Goal: Information Seeking & Learning: Learn about a topic

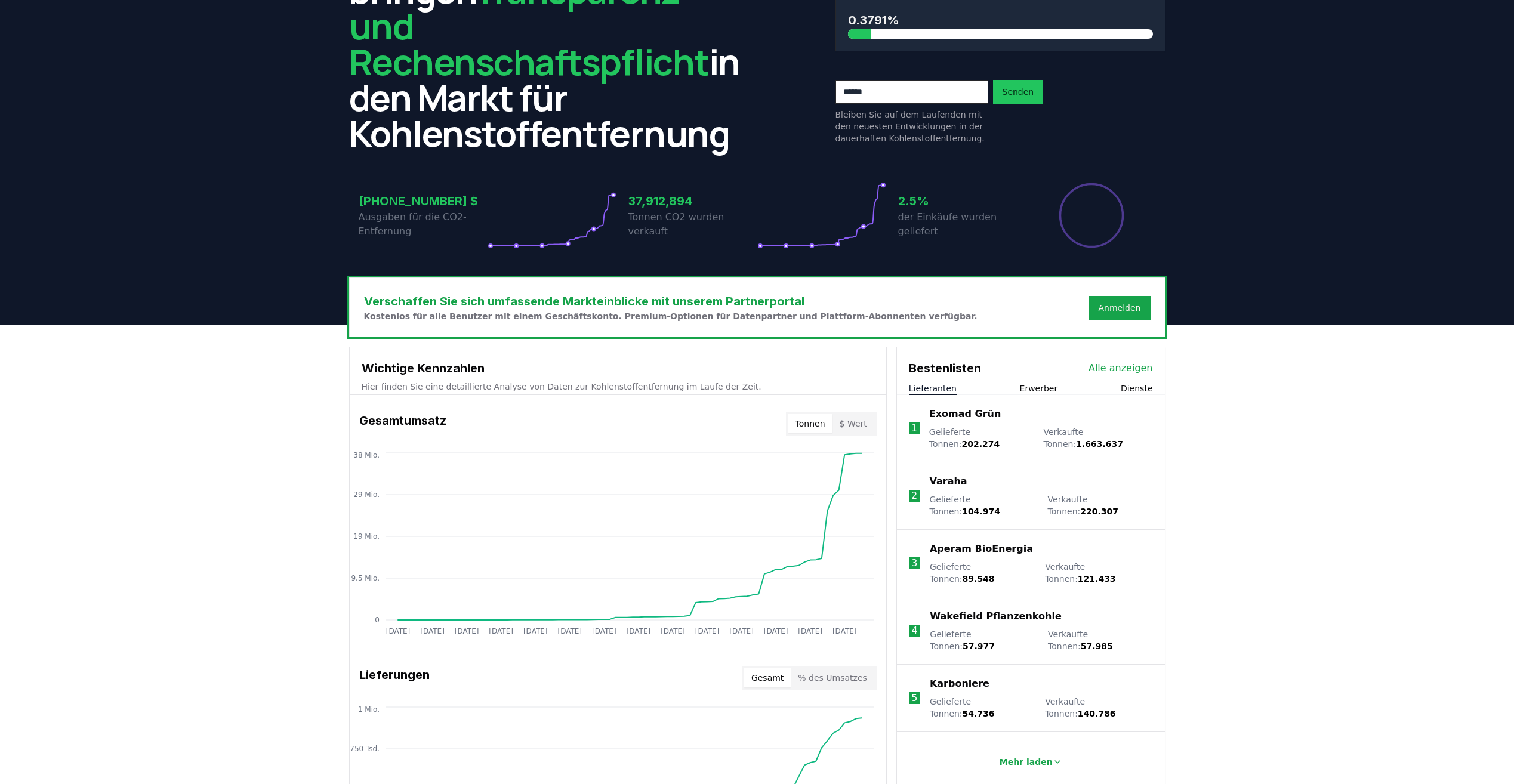
scroll to position [119, 0]
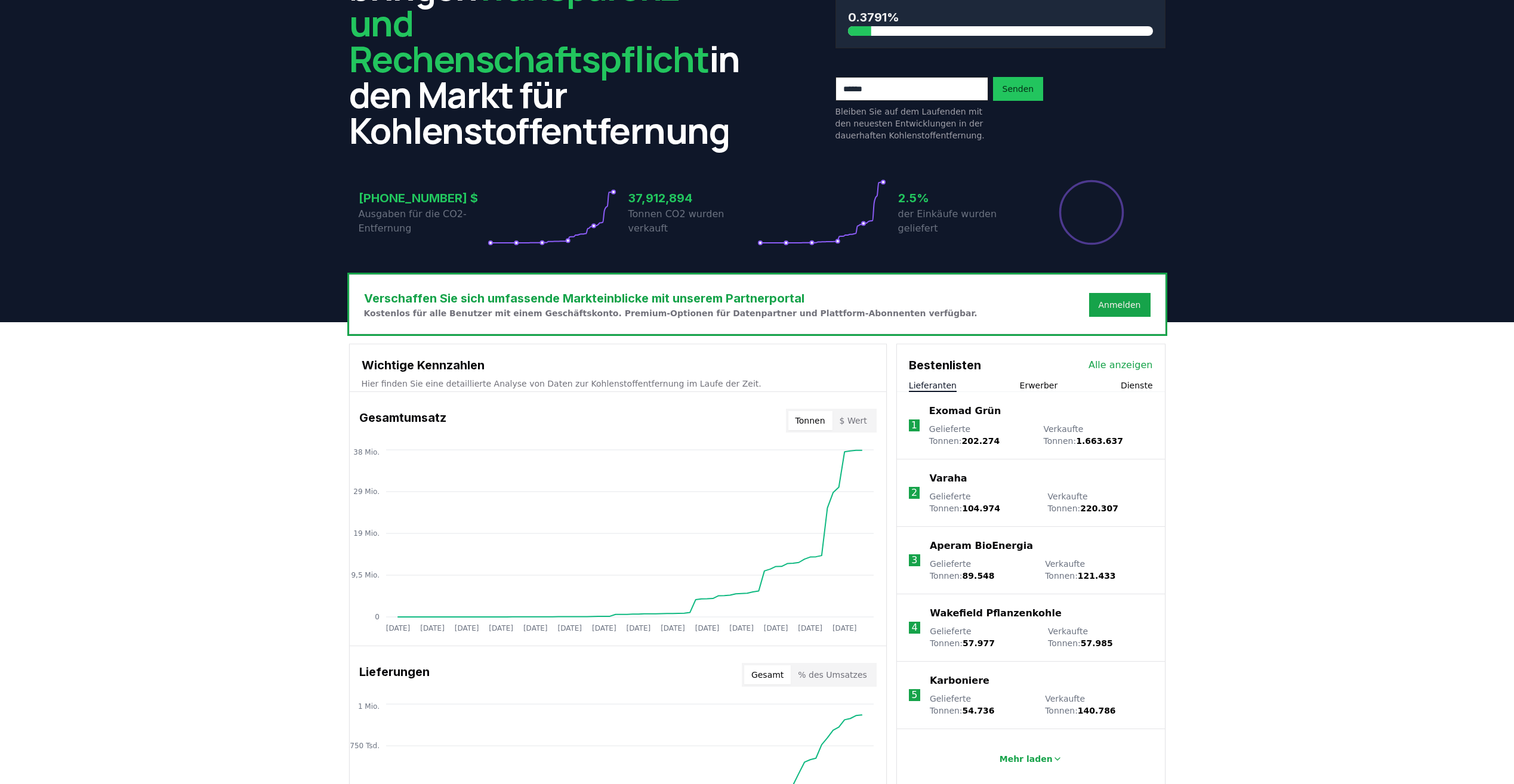
click at [865, 411] on button "$ Wert" at bounding box center [853, 420] width 41 height 19
click at [816, 411] on button "Tonnen" at bounding box center [810, 420] width 45 height 19
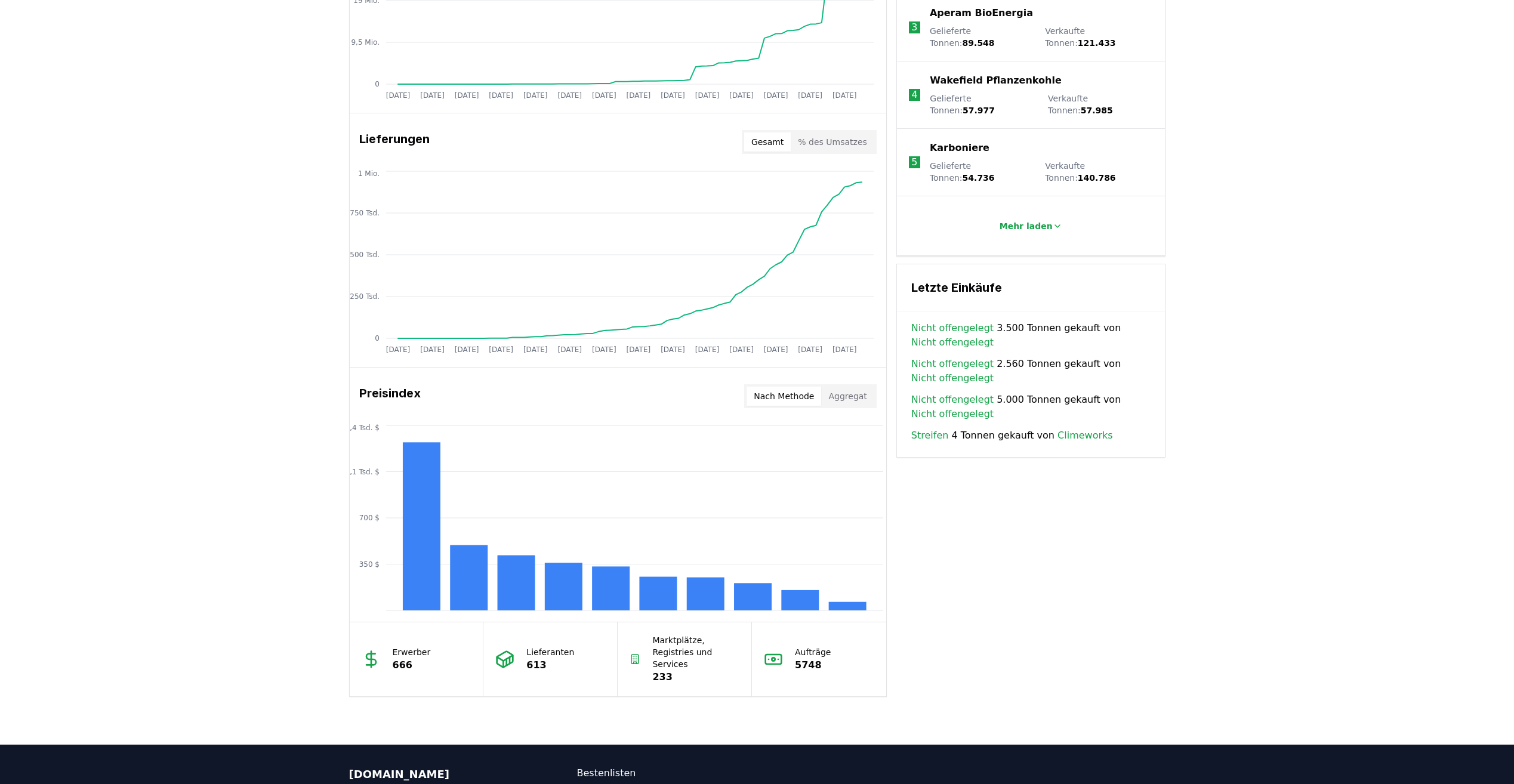
scroll to position [656, 0]
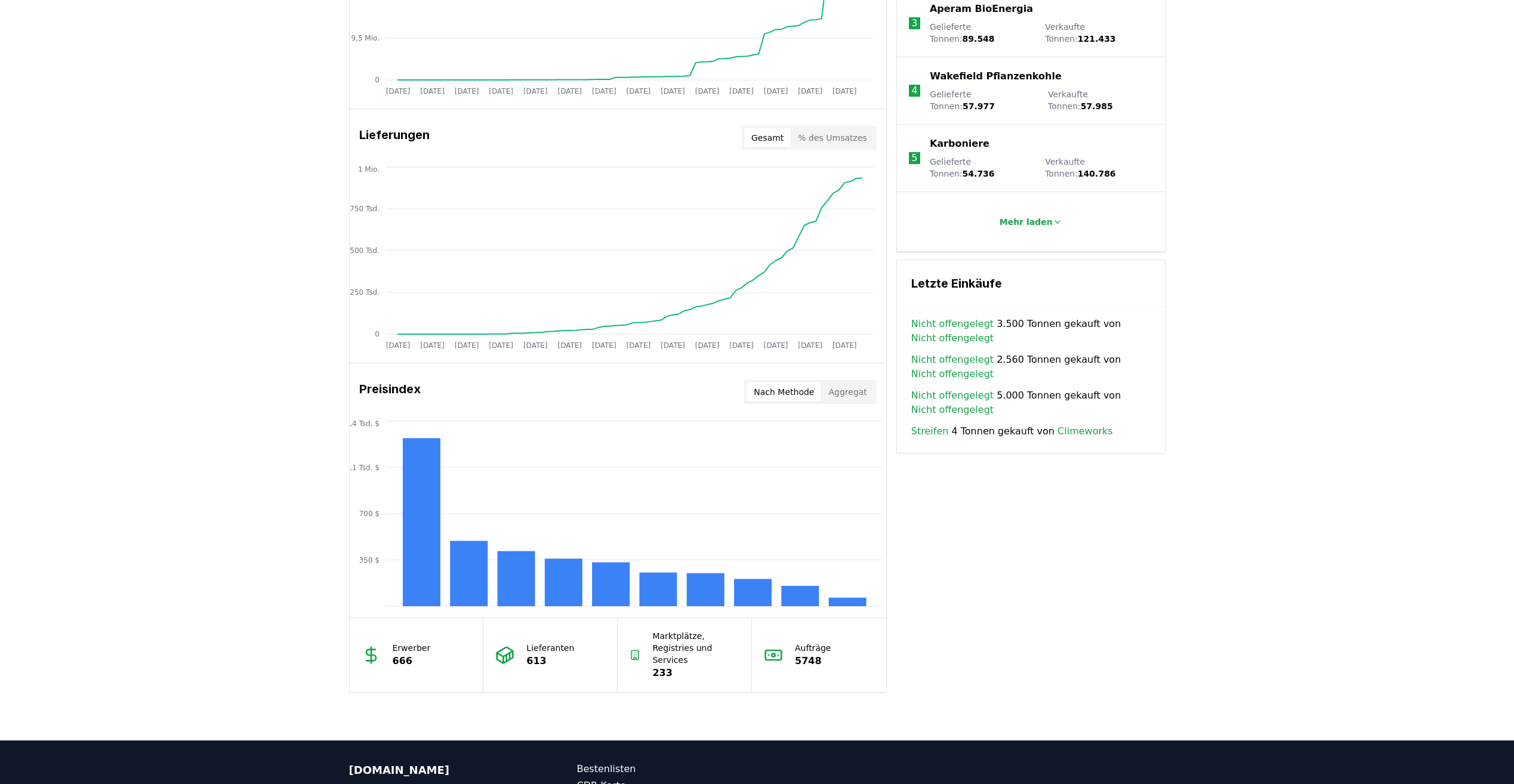
click at [794, 383] on button "Nach Methode" at bounding box center [784, 392] width 74 height 19
click at [841, 383] on button "Aggregat" at bounding box center [847, 392] width 52 height 19
click at [821, 383] on button "Nach Methode" at bounding box center [784, 392] width 74 height 19
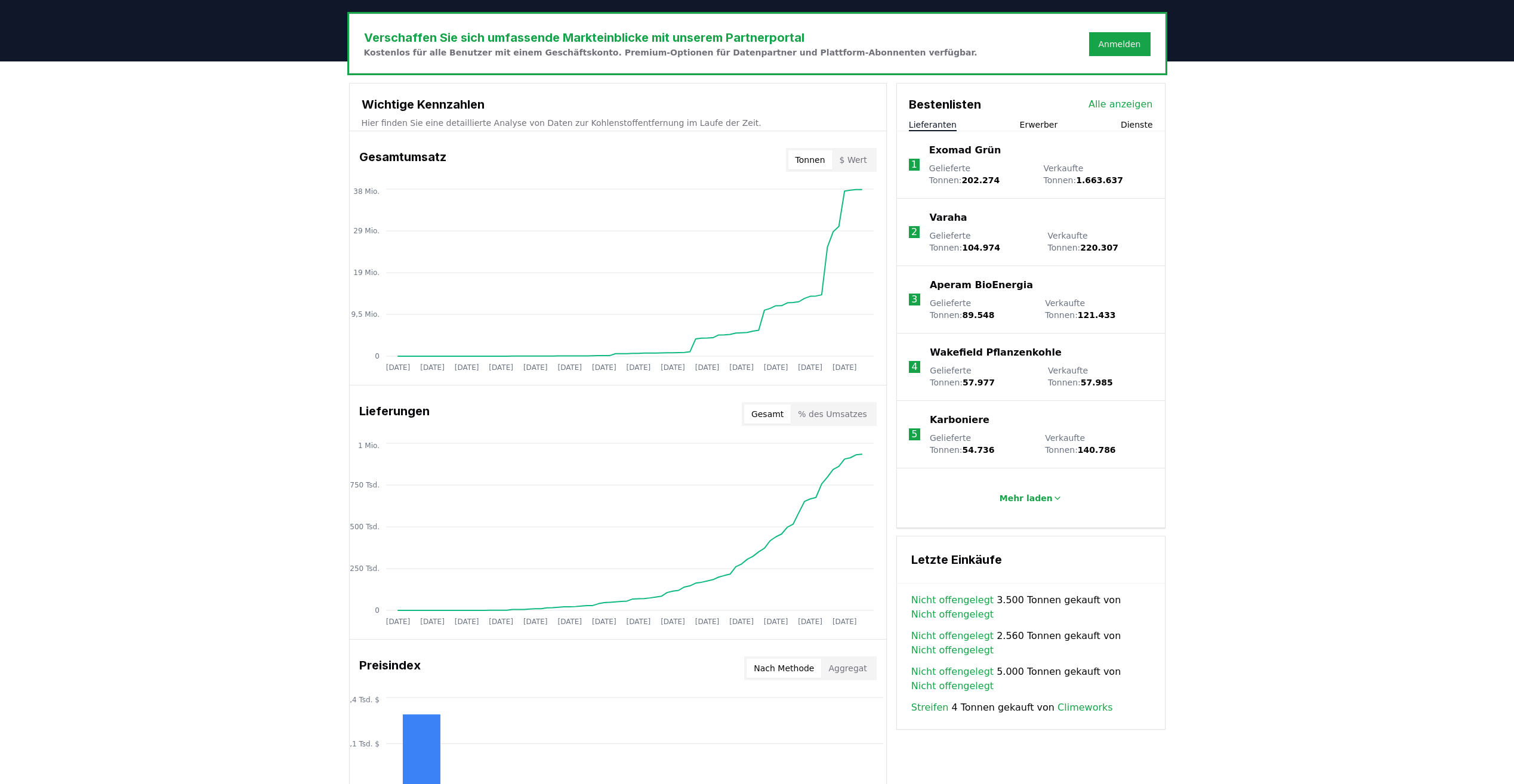
scroll to position [361, 0]
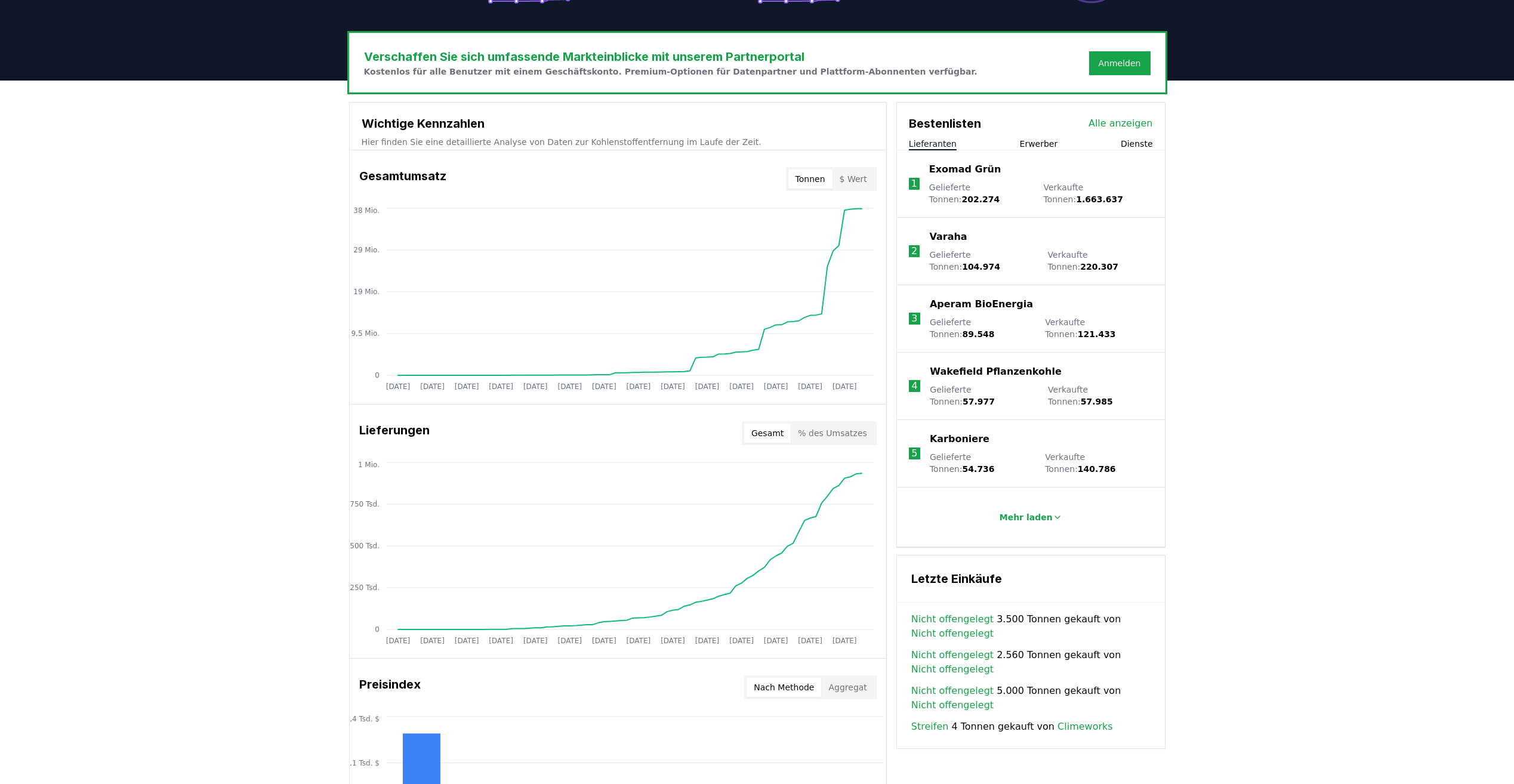
click at [1122, 116] on link "Alle anzeigen" at bounding box center [1120, 123] width 64 height 14
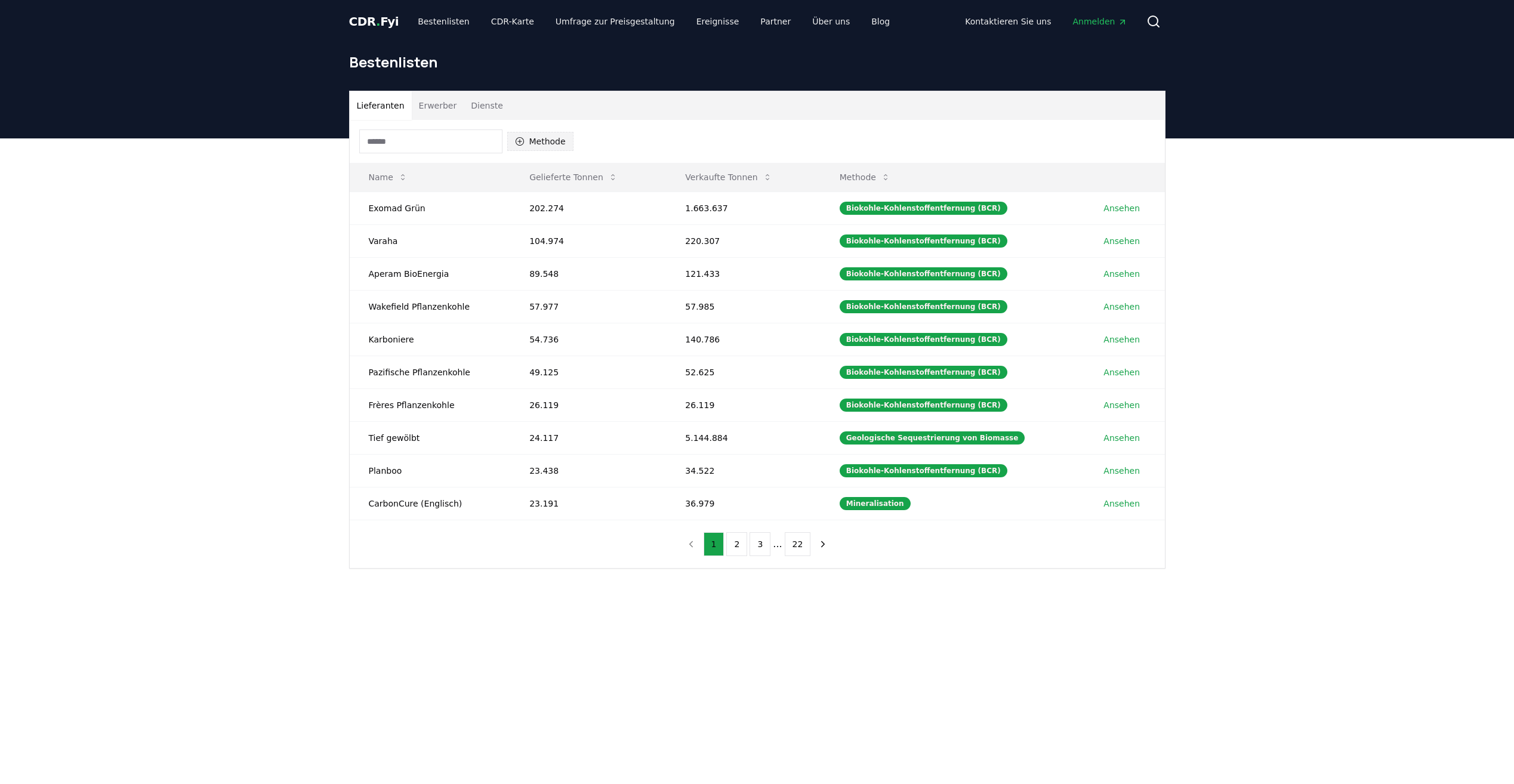
click at [538, 143] on font "Methode" at bounding box center [548, 141] width 37 height 12
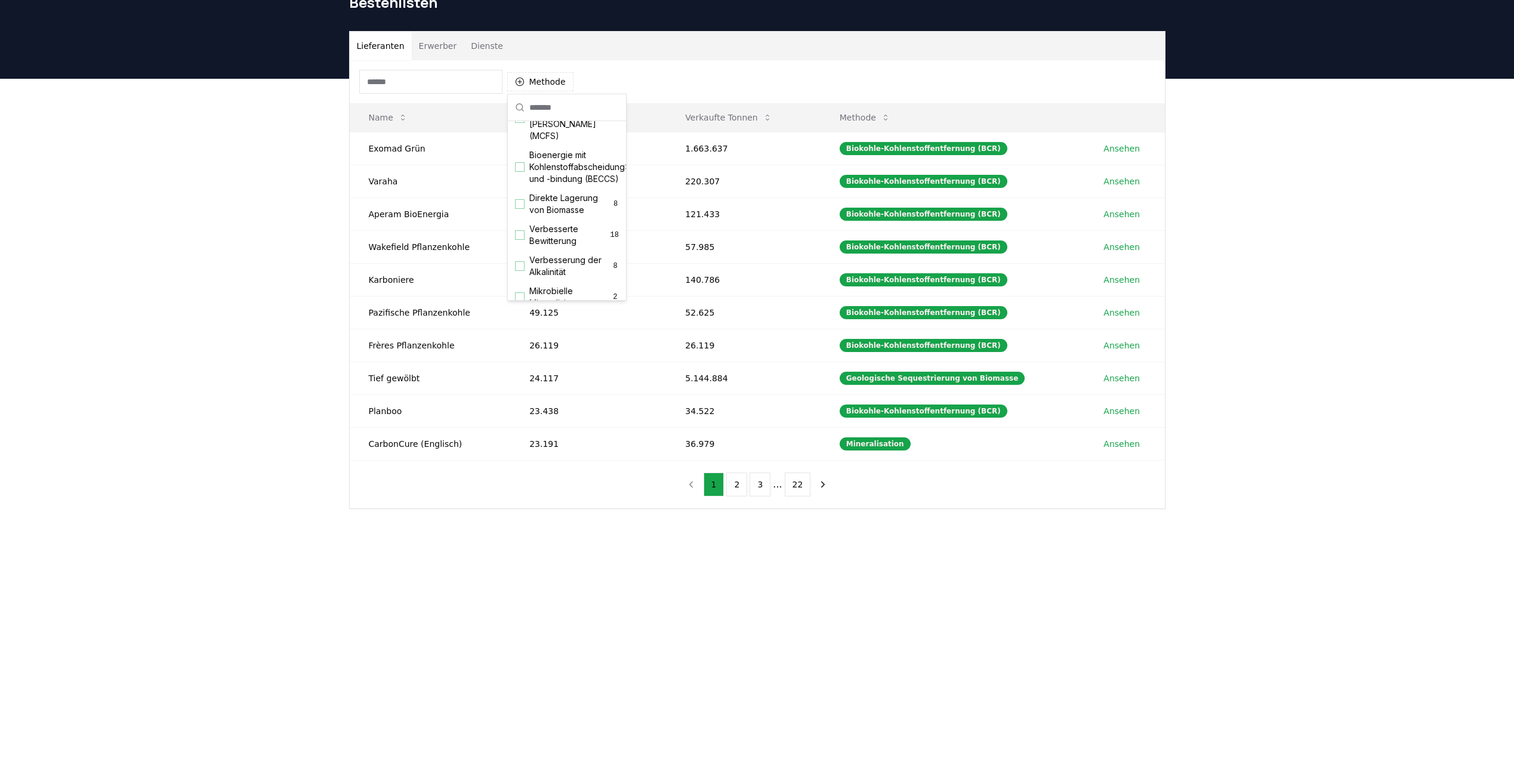
scroll to position [123, 0]
click at [523, 187] on div "Anregungen" at bounding box center [520, 183] width 9 height 9
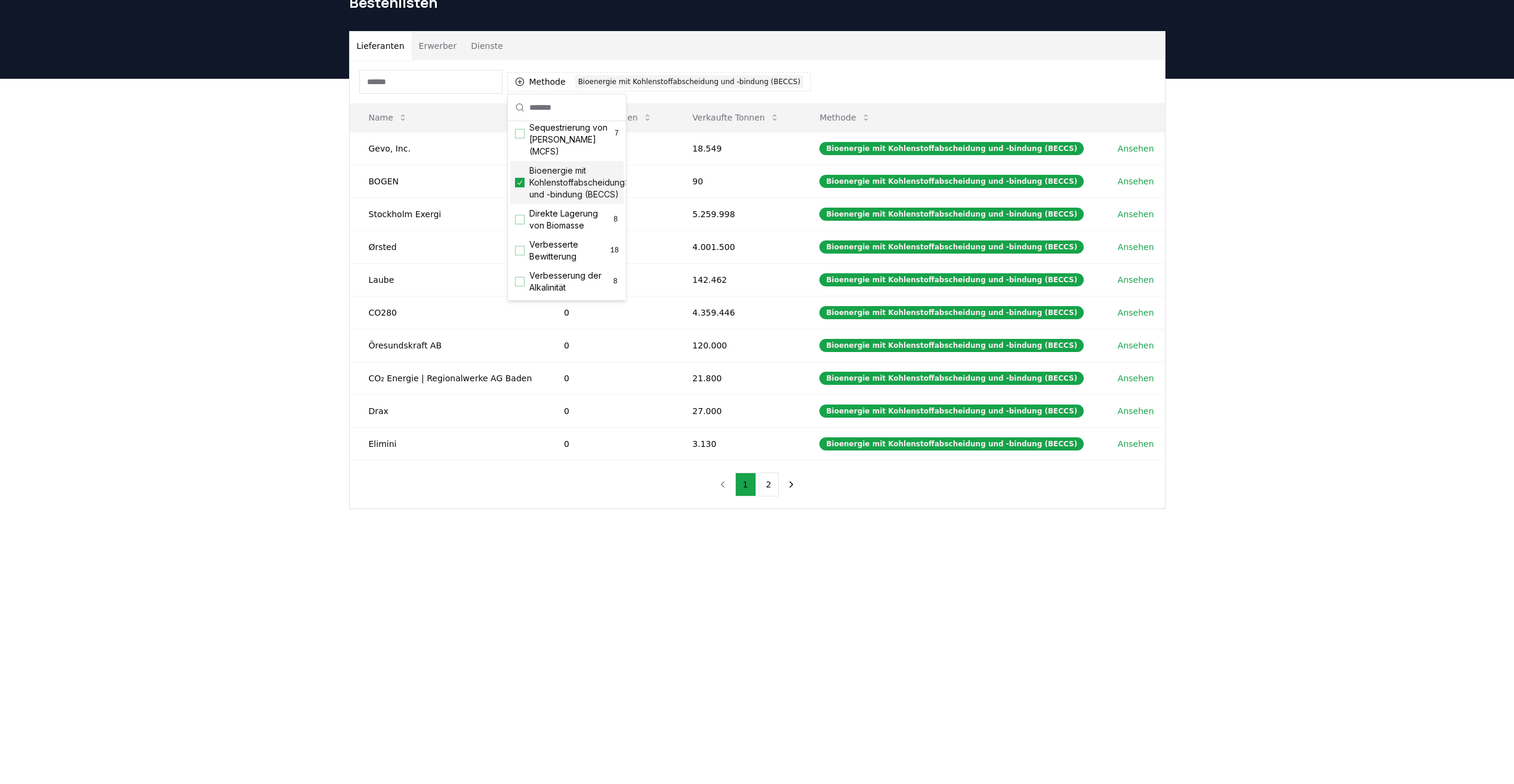
click at [172, 265] on div "Lieferanten Erwerber Dienste Methode 1 Bioenergie mit Kohlenstoffabscheidung un…" at bounding box center [757, 318] width 1514 height 478
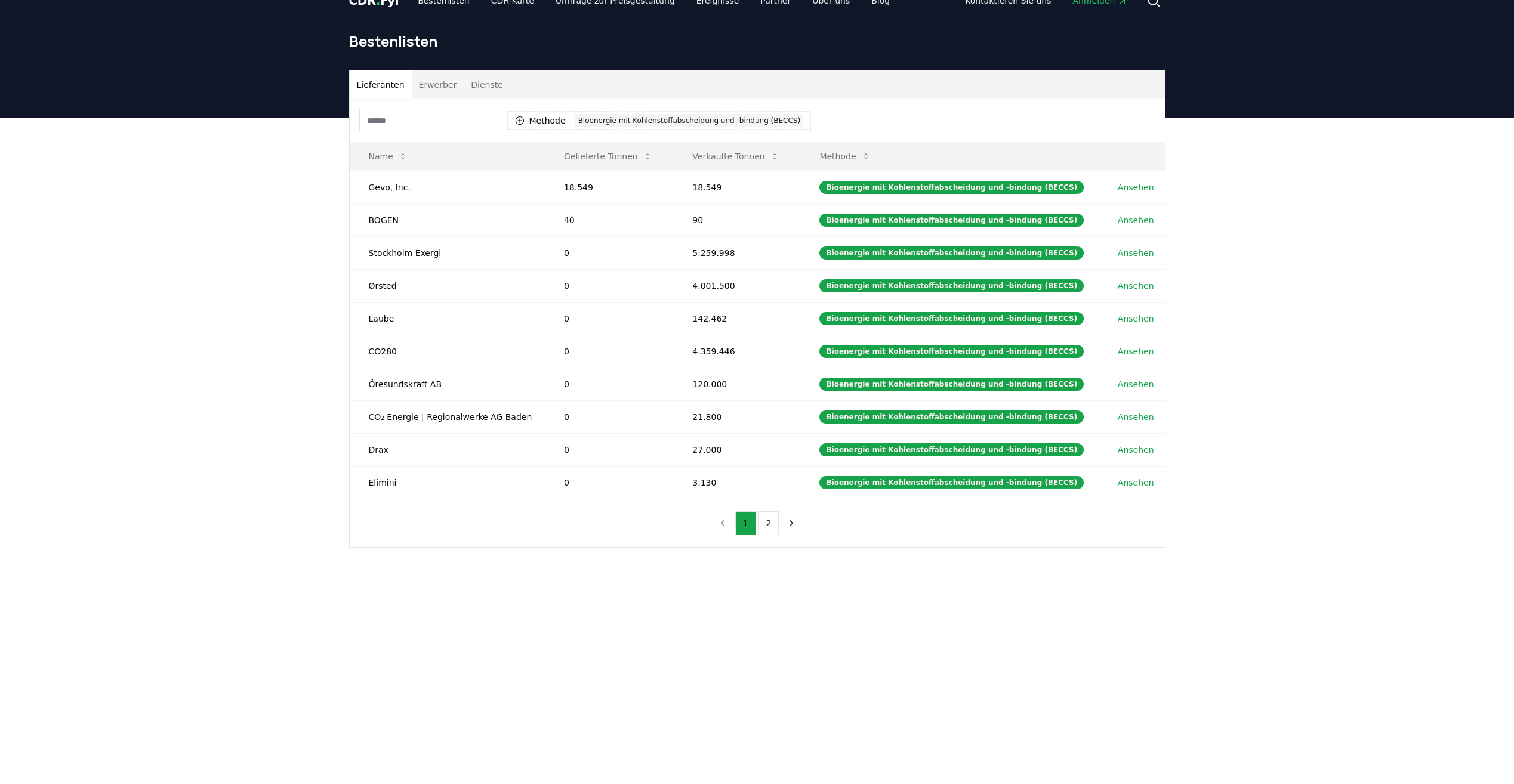
scroll to position [0, 0]
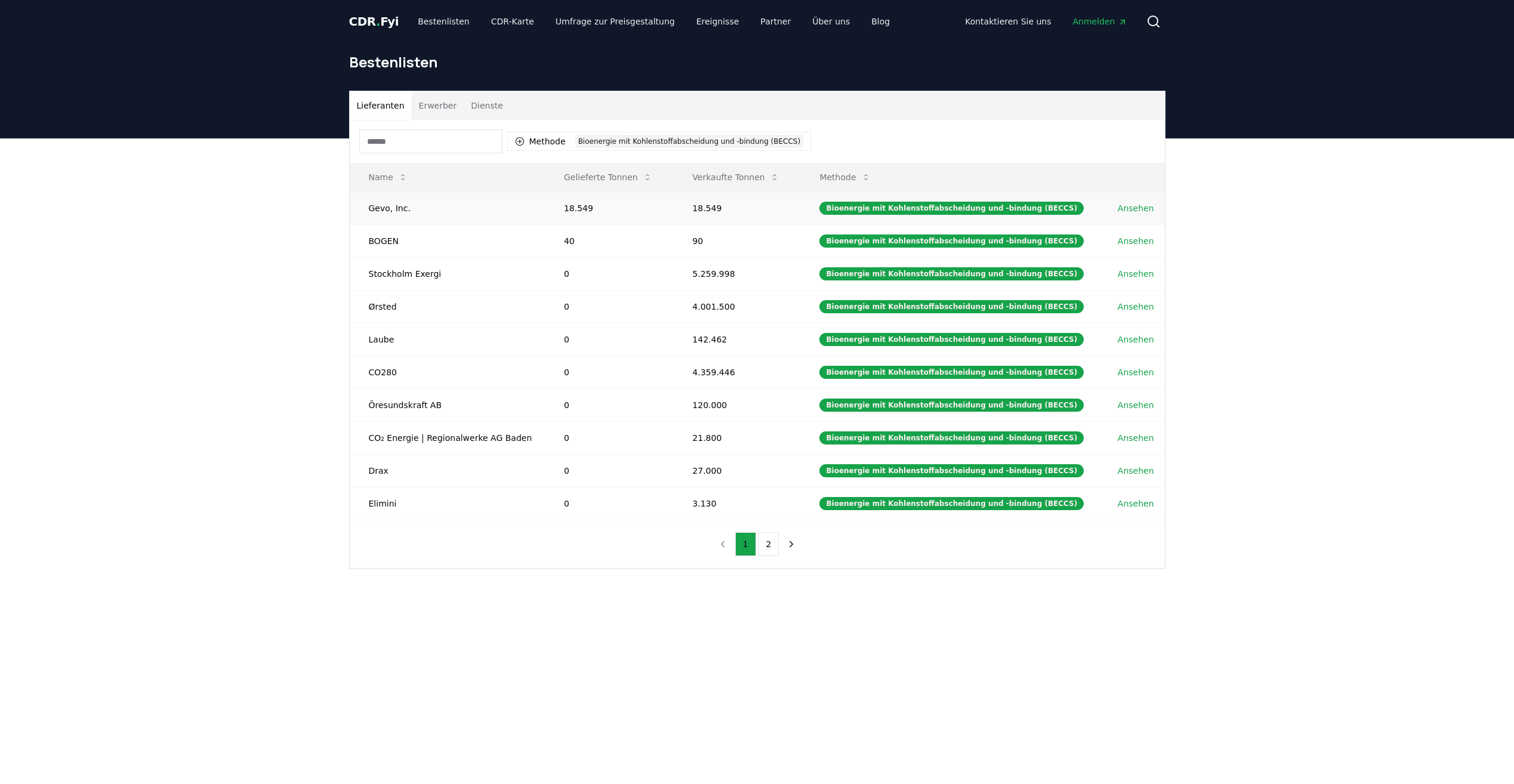
click at [1138, 204] on link "Ansehen" at bounding box center [1136, 208] width 37 height 12
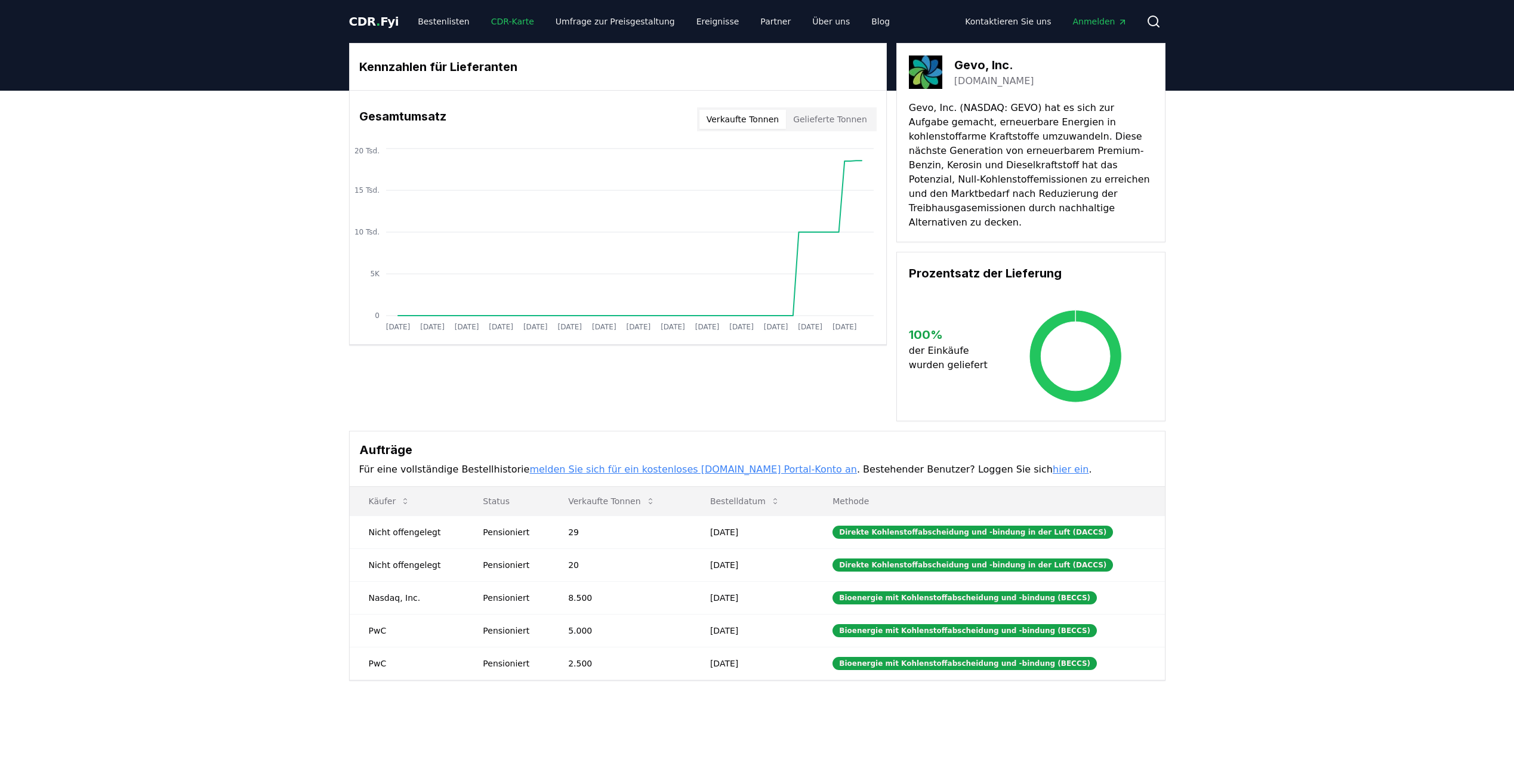
click at [492, 22] on link "CDR-Karte" at bounding box center [512, 21] width 62 height 21
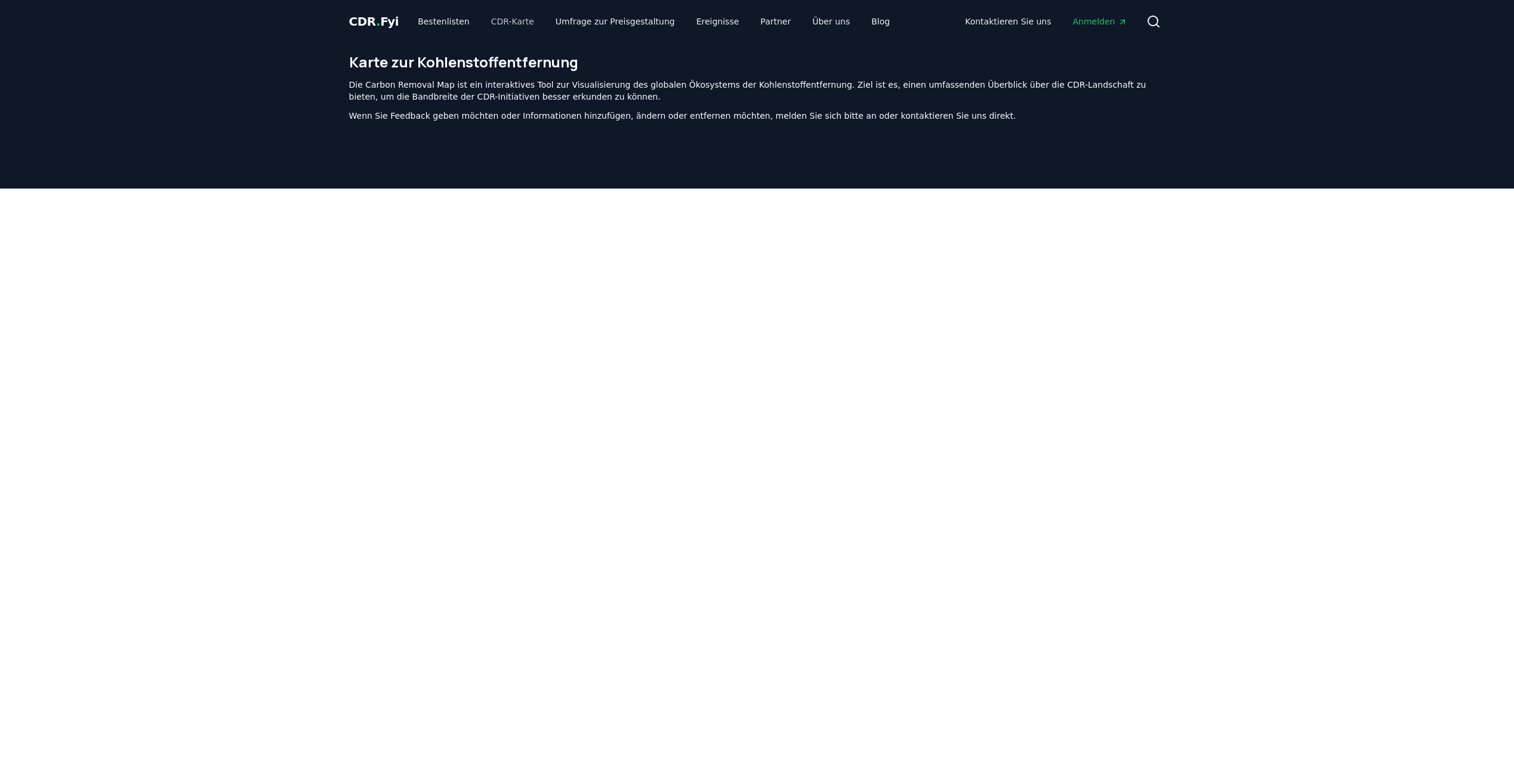
scroll to position [380, 0]
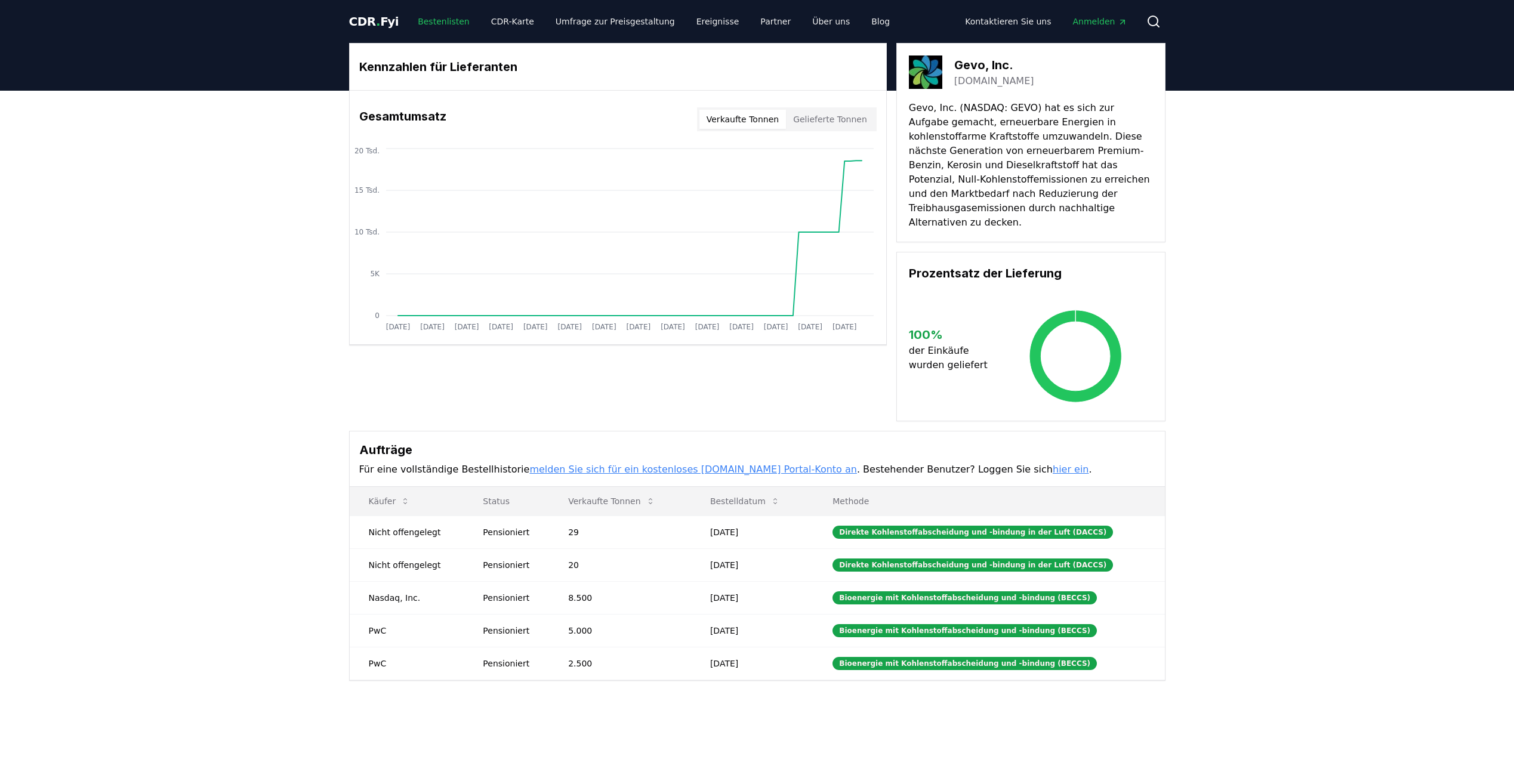
click at [433, 21] on link "Bestenlisten" at bounding box center [443, 21] width 71 height 21
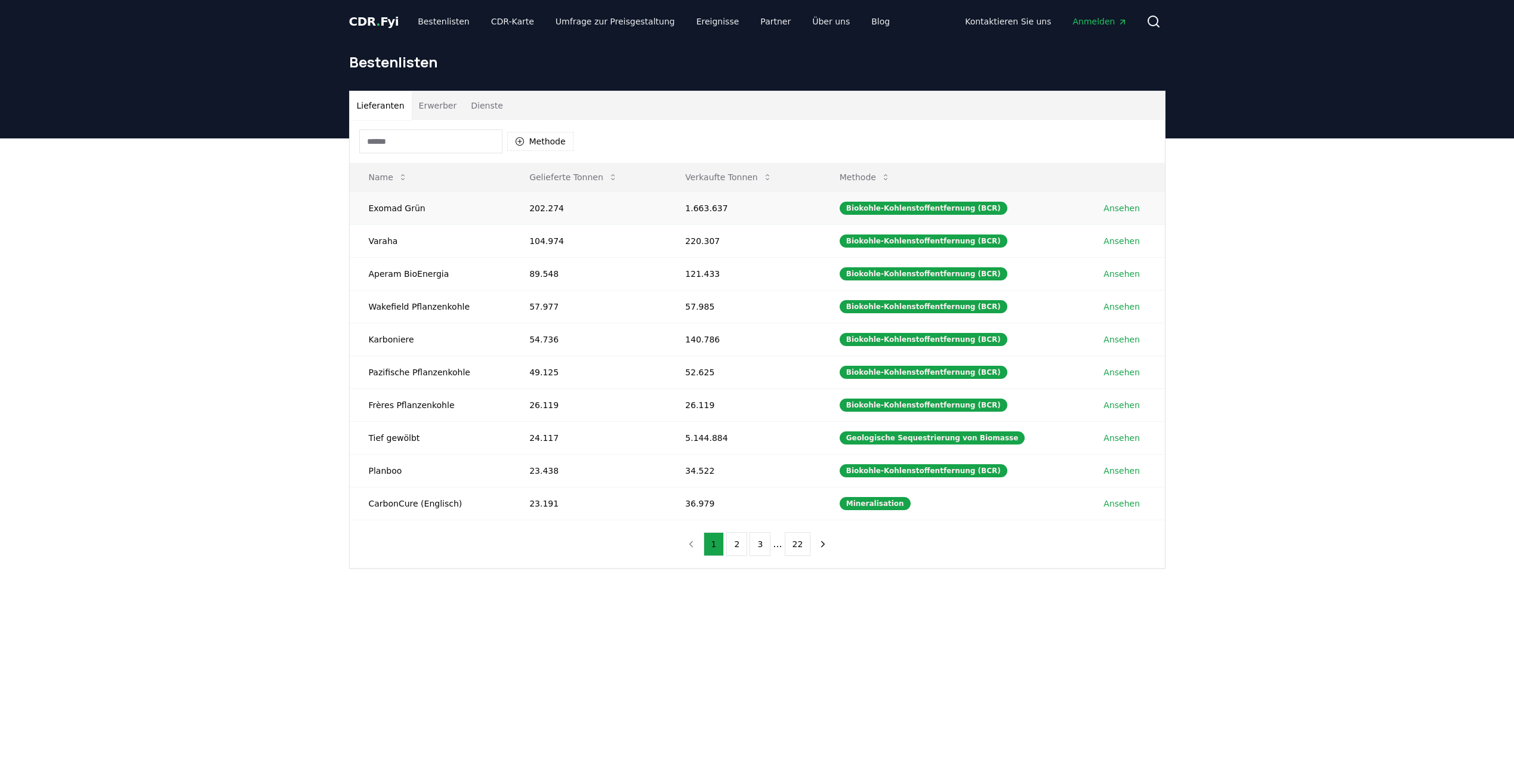
click at [1125, 206] on link "Ansehen" at bounding box center [1121, 208] width 37 height 12
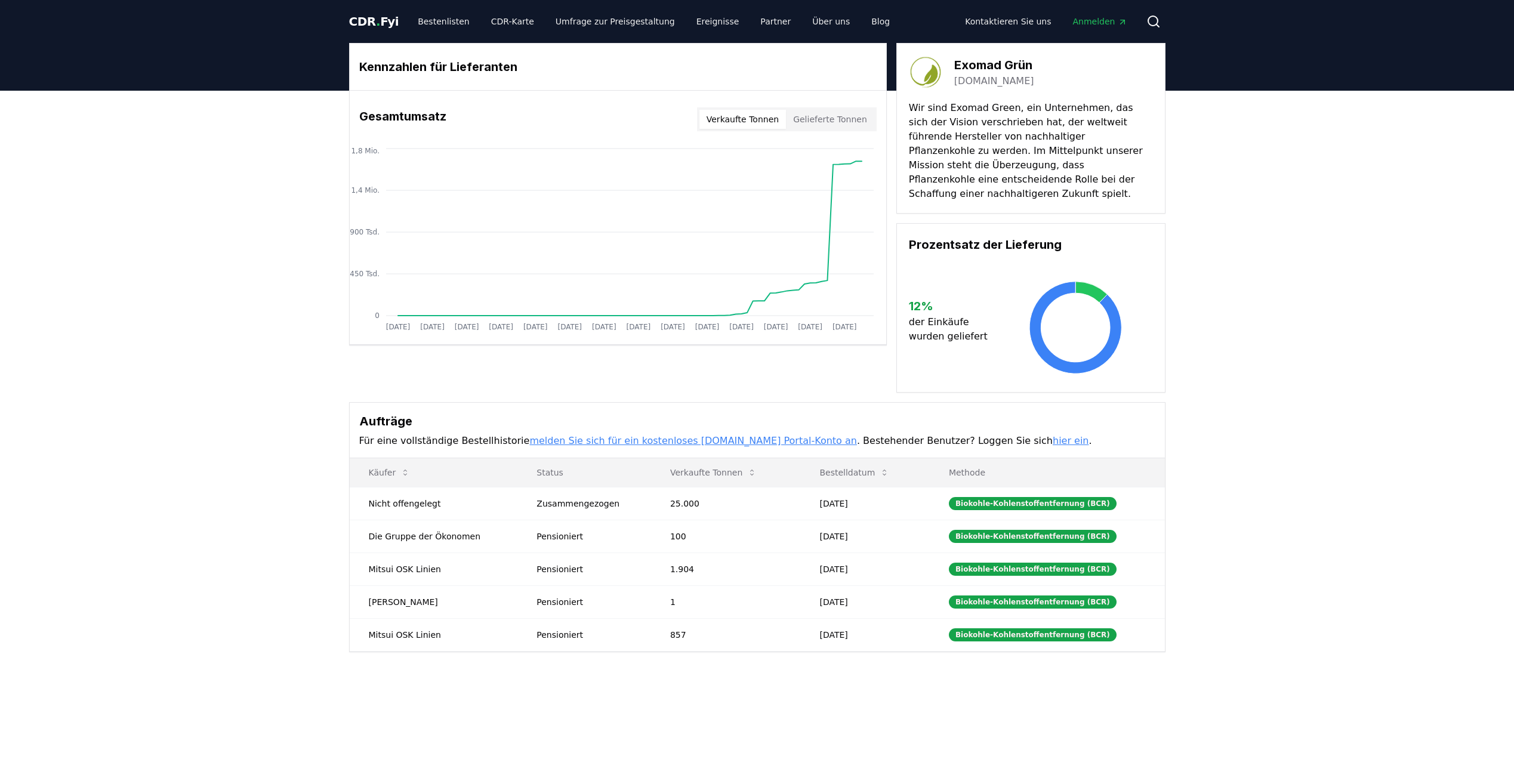
click at [827, 119] on button "Gelieferte Tonnen" at bounding box center [830, 119] width 88 height 19
click at [769, 120] on button "Verkaufte Tonnen" at bounding box center [742, 119] width 87 height 19
click at [687, 19] on link "Ereignisse" at bounding box center [717, 21] width 62 height 21
